Goal: Go to known website: Go to known website

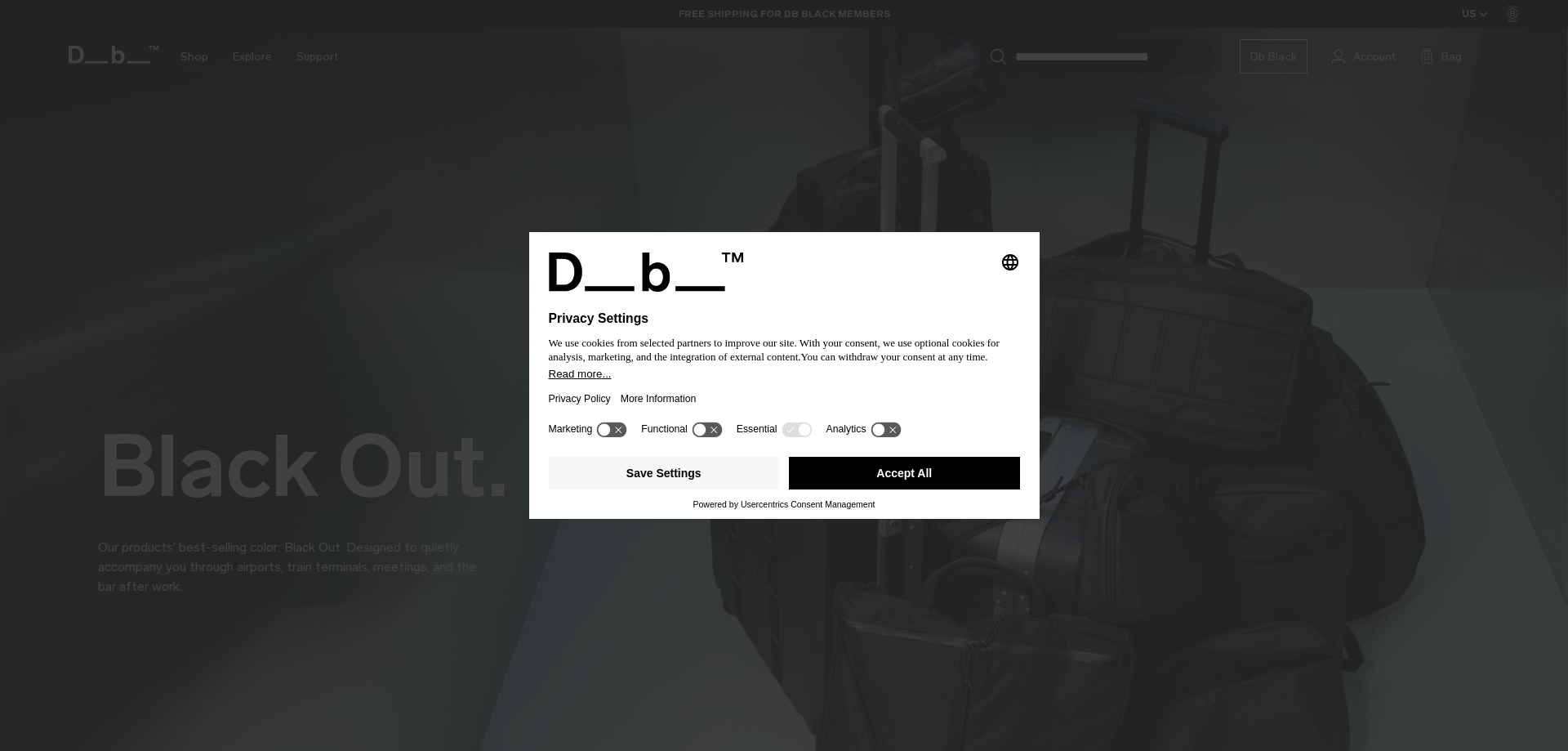
click at [852, 478] on button "Accept All" at bounding box center [904, 473] width 231 height 33
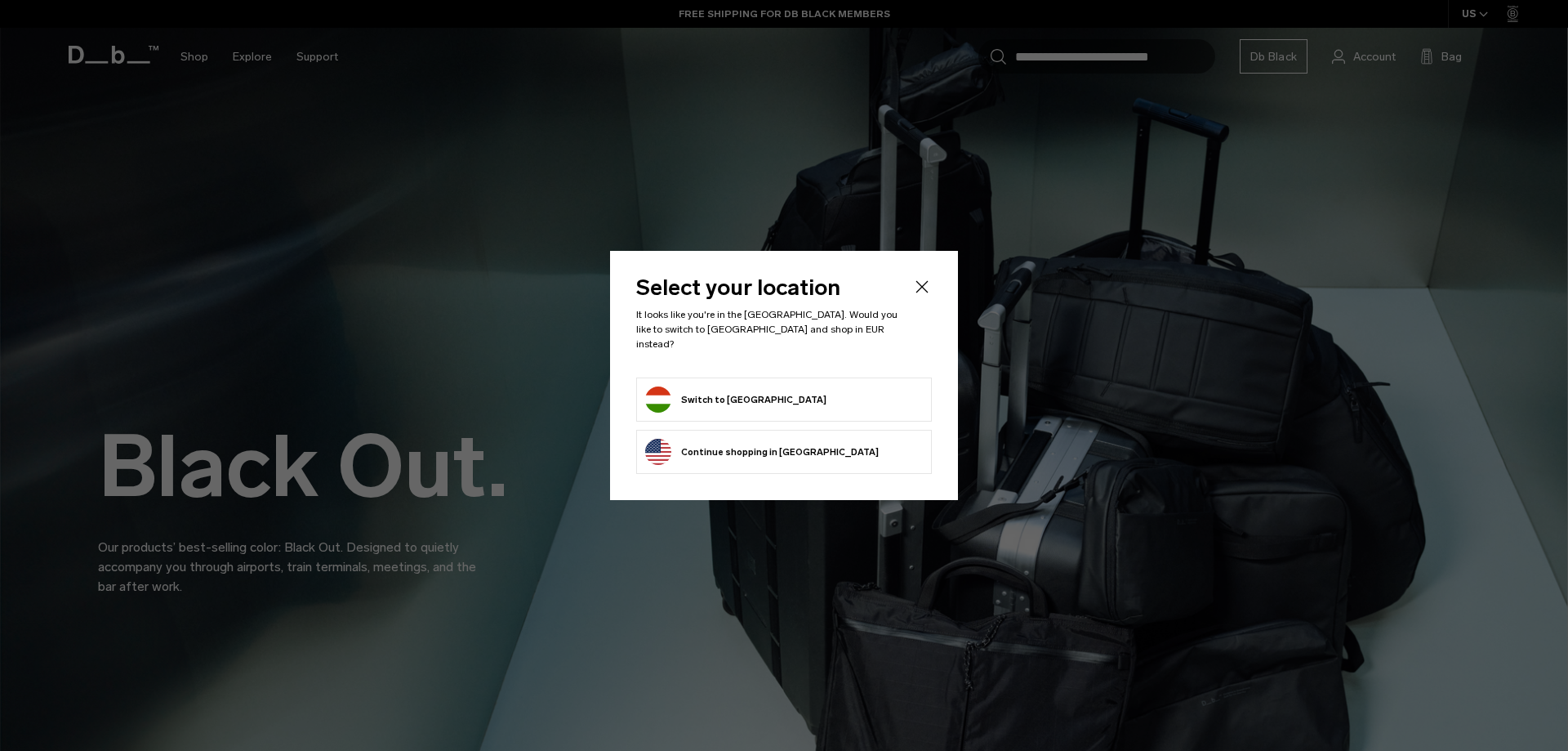
click at [788, 394] on form "Switch to Hungary" at bounding box center [784, 399] width 278 height 26
click at [719, 378] on li "Switch to Hungary" at bounding box center [784, 399] width 296 height 44
click at [699, 390] on button "Switch to Hungary" at bounding box center [735, 399] width 181 height 26
click at [688, 392] on button "Switch to Hungary" at bounding box center [735, 399] width 181 height 26
